Goal: Transaction & Acquisition: Subscribe to service/newsletter

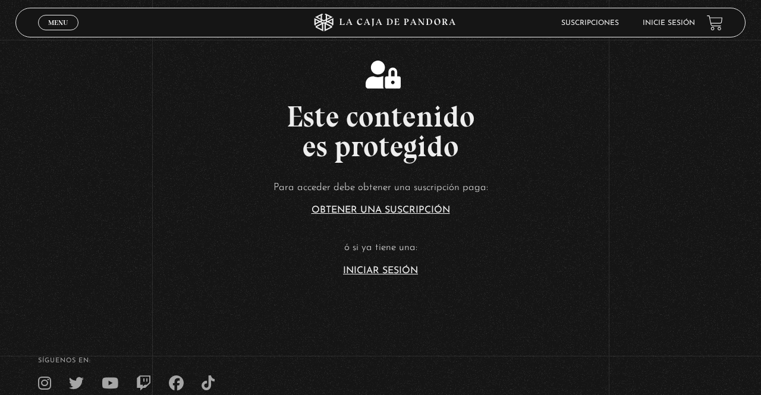
click at [357, 276] on link "Iniciar Sesión" at bounding box center [380, 271] width 75 height 10
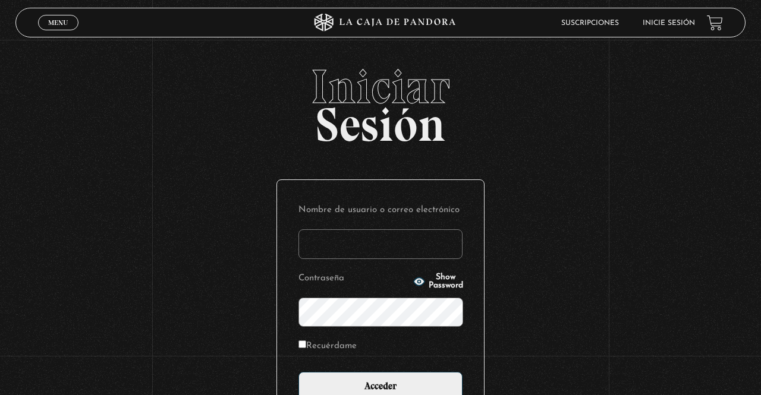
click at [319, 251] on input "Nombre de usuario o correo electrónico" at bounding box center [380, 244] width 164 height 30
type input "YoliG"
click at [298, 372] on input "Acceder" at bounding box center [380, 387] width 164 height 30
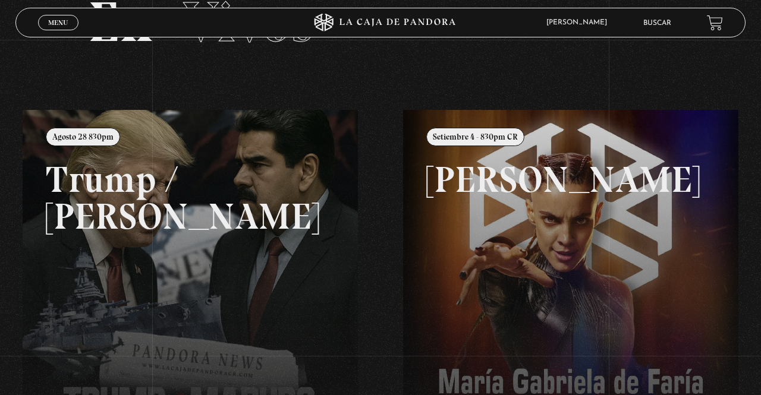
scroll to position [77, 0]
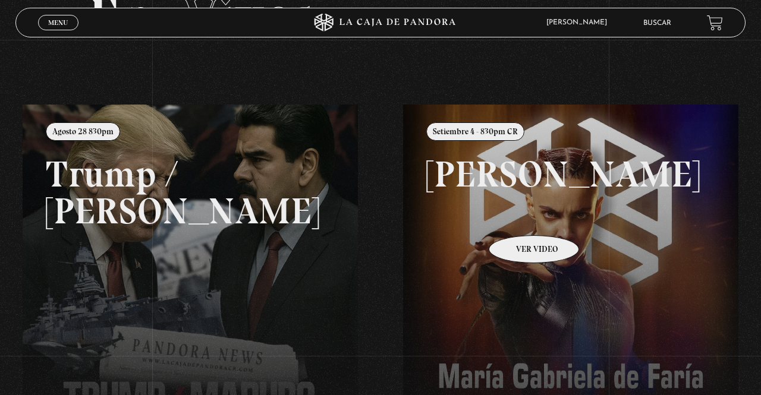
scroll to position [134, 0]
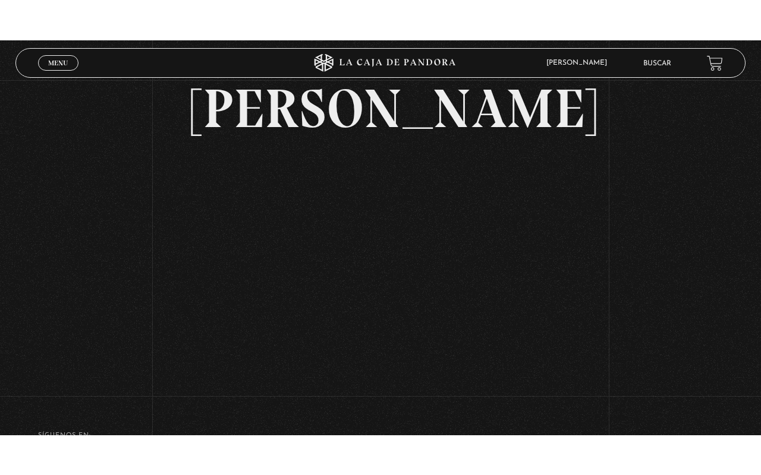
scroll to position [63, 0]
